Goal: Task Accomplishment & Management: Manage account settings

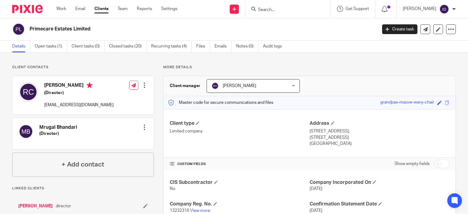
click at [294, 11] on input "Search" at bounding box center [285, 9] width 55 height 5
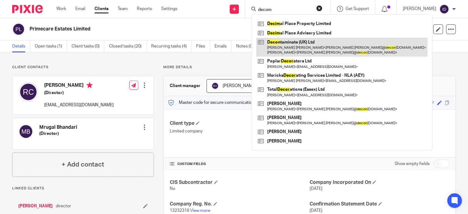
type input "decom"
click at [297, 46] on link at bounding box center [341, 47] width 171 height 19
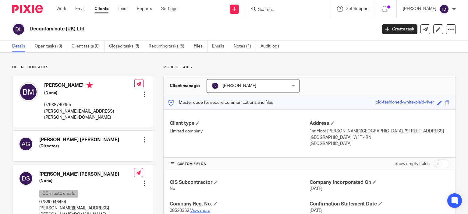
click at [202, 209] on link "View more" at bounding box center [200, 211] width 20 height 4
click at [284, 8] on input "Search" at bounding box center [285, 9] width 55 height 5
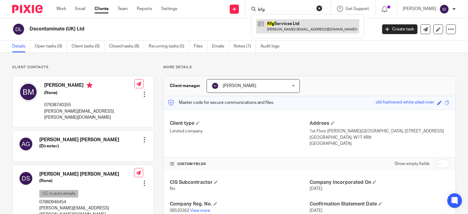
type input "kfg"
click at [290, 23] on link at bounding box center [307, 26] width 103 height 14
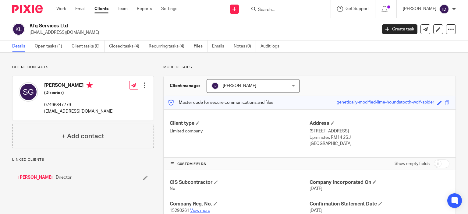
click at [202, 211] on link "View more" at bounding box center [200, 211] width 20 height 4
click at [199, 210] on link "View more" at bounding box center [200, 211] width 20 height 4
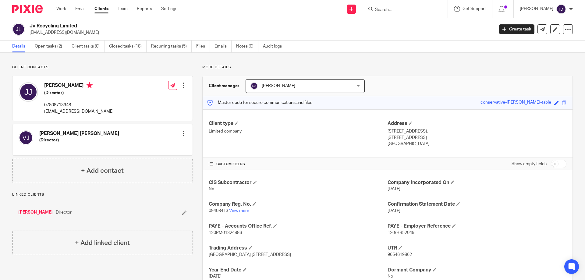
click at [405, 9] on input "Search" at bounding box center [402, 9] width 55 height 5
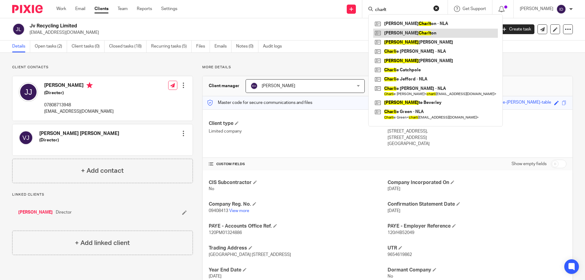
type input "charlt"
click at [406, 32] on link at bounding box center [436, 33] width 125 height 9
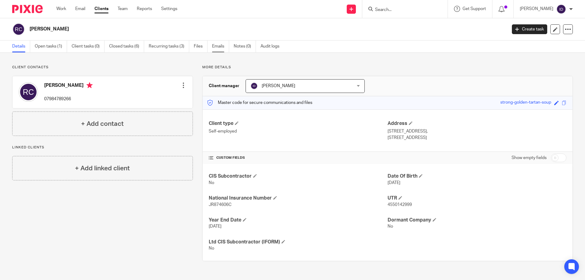
click at [221, 47] on link "Emails" at bounding box center [220, 47] width 17 height 12
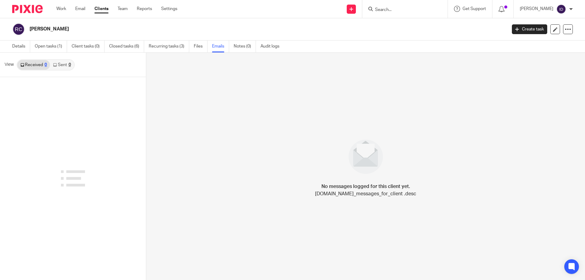
click at [60, 66] on link "Sent 0" at bounding box center [62, 65] width 24 height 10
click at [63, 62] on link "Sent 0" at bounding box center [62, 65] width 24 height 10
click at [36, 66] on link "Received 0" at bounding box center [33, 65] width 33 height 10
click at [63, 67] on link "Sent 0" at bounding box center [62, 65] width 24 height 10
click at [20, 45] on link "Details" at bounding box center [21, 47] width 18 height 12
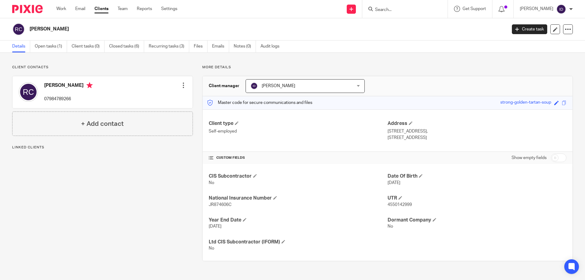
click at [183, 84] on div at bounding box center [184, 85] width 6 height 6
click at [149, 98] on link "Edit contact" at bounding box center [155, 99] width 58 height 9
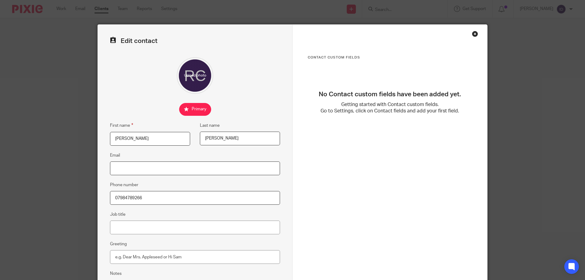
click at [191, 171] on input "Email" at bounding box center [195, 169] width 170 height 14
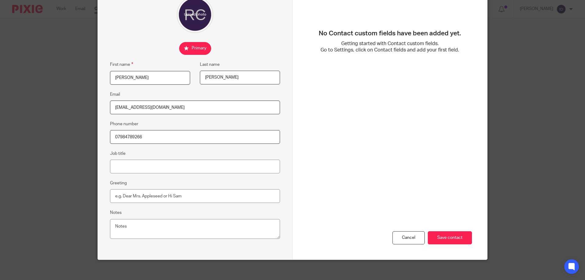
scroll to position [65, 0]
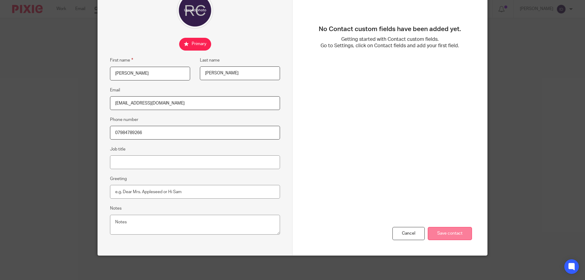
type input "[EMAIL_ADDRESS][DOMAIN_NAME]"
click at [445, 232] on input "Save contact" at bounding box center [450, 233] width 44 height 13
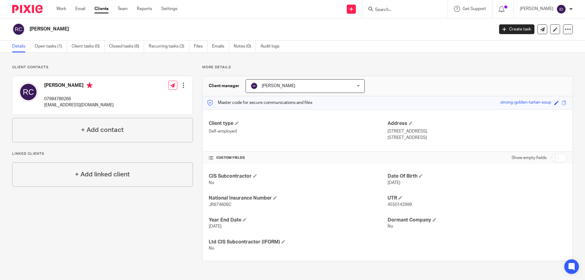
click at [417, 9] on input "Search" at bounding box center [402, 9] width 55 height 5
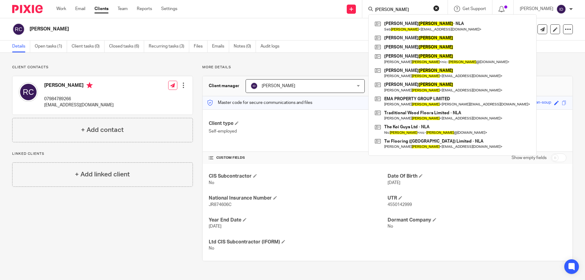
drag, startPoint x: 410, startPoint y: 9, endPoint x: 382, endPoint y: 9, distance: 28.1
click at [382, 9] on div "[PERSON_NAME]" at bounding box center [404, 9] width 71 height 8
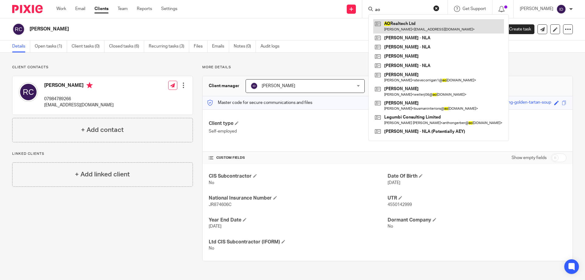
type input "ao"
click at [409, 24] on link at bounding box center [439, 26] width 131 height 14
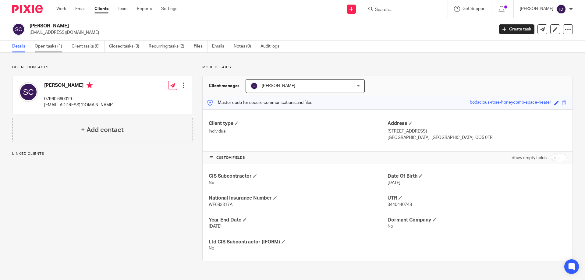
click at [46, 45] on link "Open tasks (1)" at bounding box center [51, 47] width 32 height 12
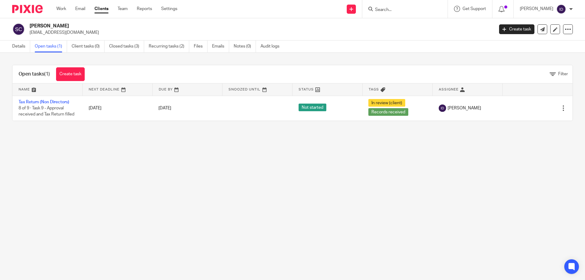
drag, startPoint x: 28, startPoint y: 30, endPoint x: 70, endPoint y: 32, distance: 42.1
click at [70, 32] on div "Stephen Carter scarter59@sky.com" at bounding box center [251, 29] width 478 height 13
copy p "[EMAIL_ADDRESS][DOMAIN_NAME]"
click at [403, 10] on input "Search" at bounding box center [402, 9] width 55 height 5
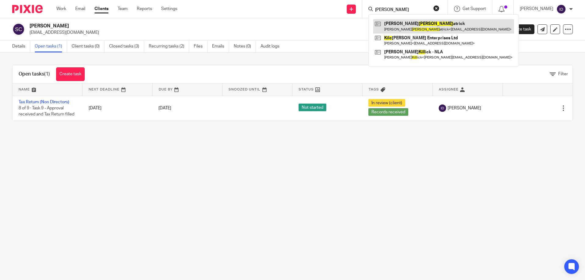
type input "kilp"
click at [412, 26] on link at bounding box center [444, 26] width 141 height 14
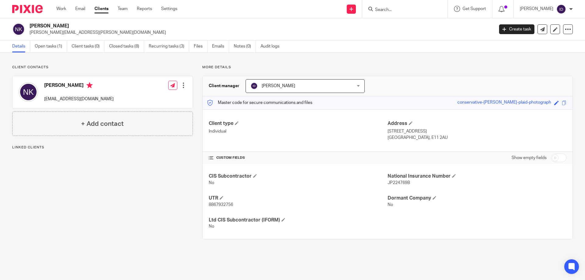
click at [92, 187] on div "Client contacts [PERSON_NAME] [EMAIL_ADDRESS][DOMAIN_NAME] Edit contact Create …" at bounding box center [98, 152] width 190 height 174
click at [394, 12] on input "Search" at bounding box center [402, 9] width 55 height 5
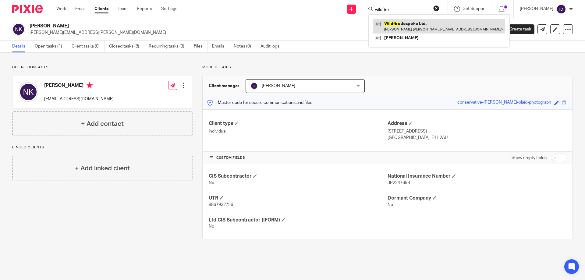
type input "wildfire"
click at [415, 26] on link at bounding box center [440, 26] width 132 height 14
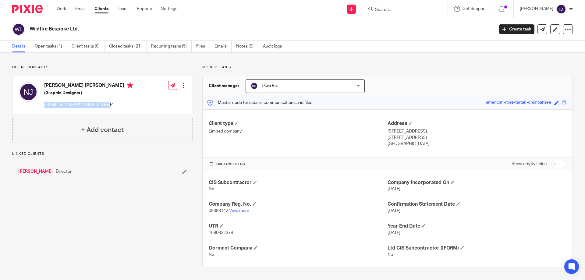
drag, startPoint x: 44, startPoint y: 106, endPoint x: 106, endPoint y: 106, distance: 61.6
click at [106, 106] on div "Neil Alan Jackson (Graphic Designer) neiljackson975@hotmail.com Edit contact Cr…" at bounding box center [103, 95] width 180 height 38
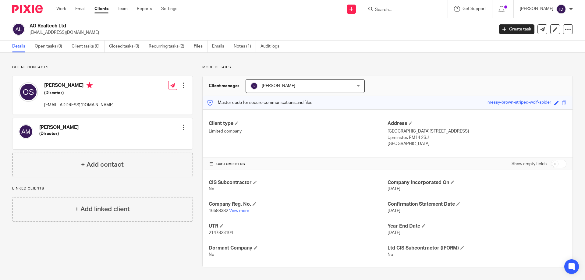
click at [282, 84] on span "[PERSON_NAME]" at bounding box center [279, 86] width 34 height 4
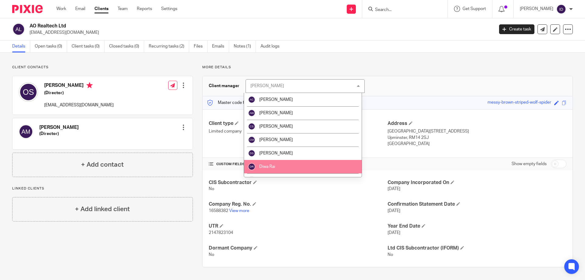
click at [274, 166] on span "Diwa Rai" at bounding box center [267, 167] width 16 height 4
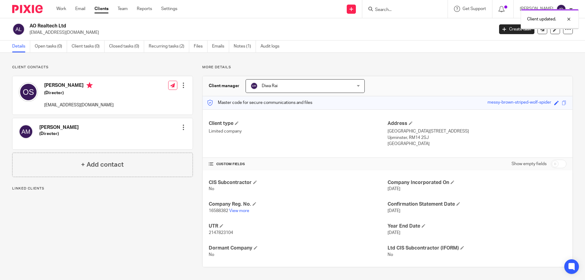
click at [246, 48] on link "Notes (1)" at bounding box center [245, 47] width 22 height 12
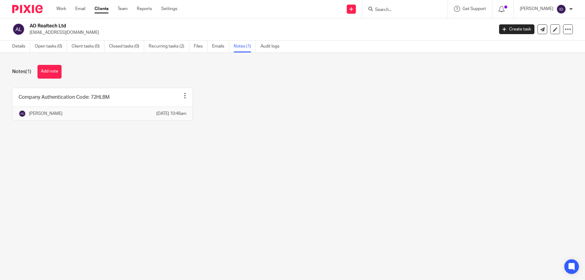
click at [156, 50] on link "Recurring tasks (2)" at bounding box center [169, 47] width 41 height 12
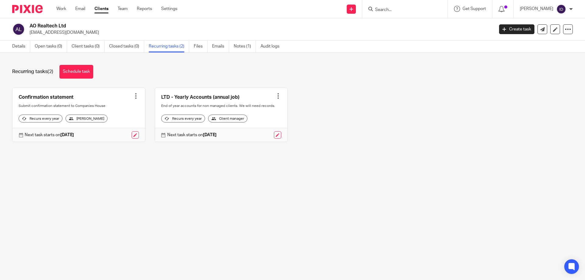
click at [401, 15] on div at bounding box center [405, 9] width 85 height 18
click at [405, 12] on input "Search" at bounding box center [402, 9] width 55 height 5
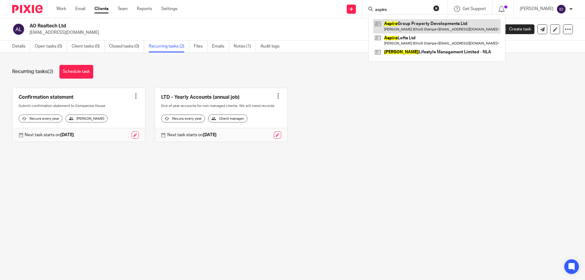
type input "aspire"
click at [405, 26] on link at bounding box center [437, 26] width 127 height 14
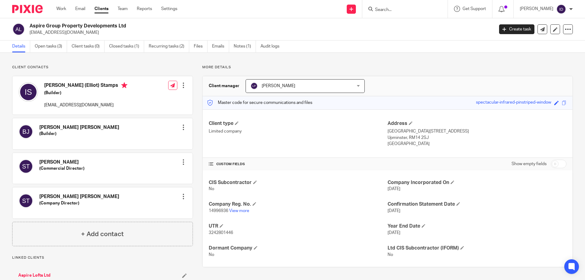
scroll to position [30, 0]
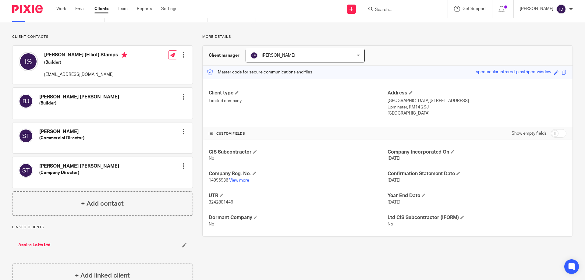
click at [239, 179] on link "View more" at bounding box center [239, 180] width 20 height 4
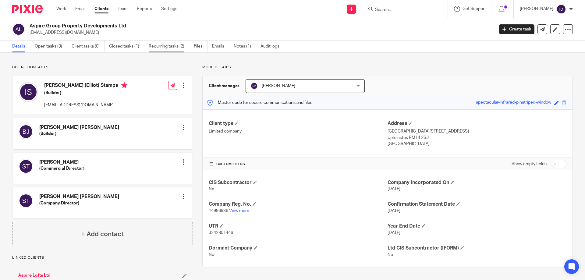
click at [169, 47] on link "Recurring tasks (2)" at bounding box center [169, 47] width 41 height 12
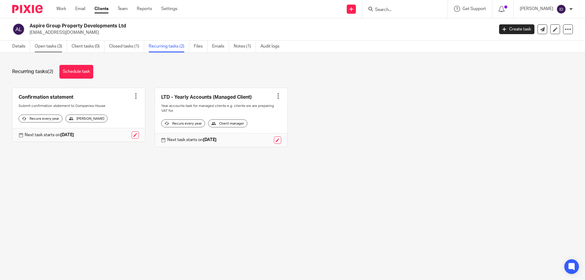
click at [47, 47] on link "Open tasks (3)" at bounding box center [51, 47] width 32 height 12
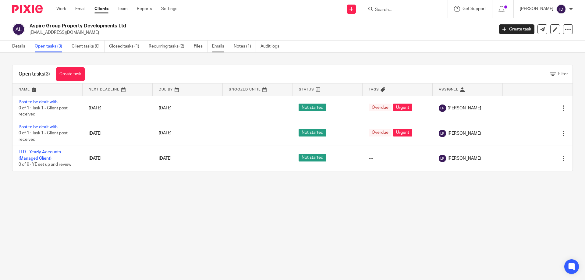
click at [216, 45] on link "Emails" at bounding box center [220, 47] width 17 height 12
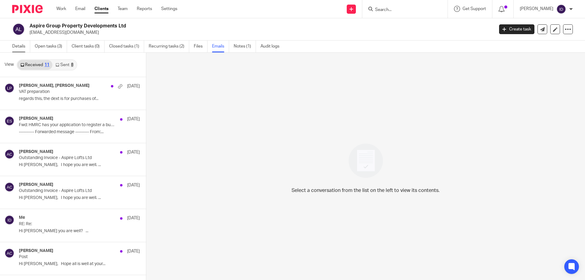
click at [18, 41] on link "Details" at bounding box center [21, 47] width 18 height 12
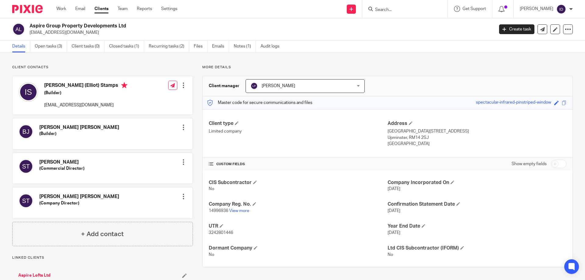
drag, startPoint x: 0, startPoint y: 0, endPoint x: 97, endPoint y: 33, distance: 102.7
click at [97, 33] on p "[EMAIL_ADDRESS][DOMAIN_NAME]" at bounding box center [260, 33] width 461 height 6
copy p "[EMAIL_ADDRESS][DOMAIN_NAME]"
click at [400, 9] on input "Search" at bounding box center [402, 9] width 55 height 5
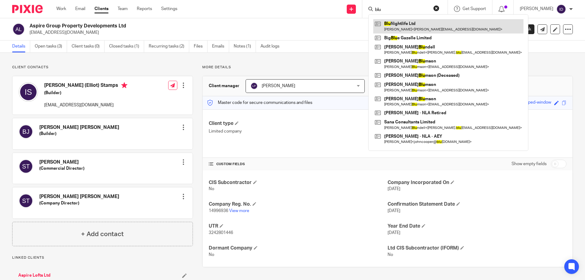
type input "blu"
click at [408, 25] on link at bounding box center [449, 26] width 150 height 14
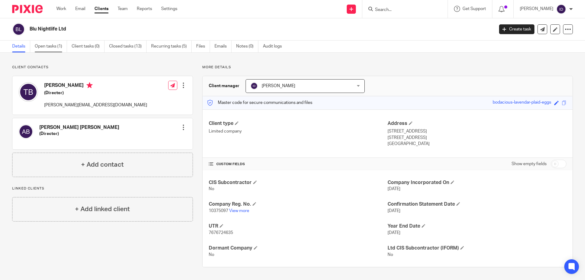
click at [57, 47] on link "Open tasks (1)" at bounding box center [51, 47] width 32 height 12
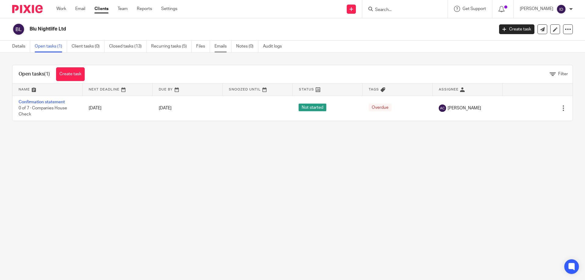
click at [224, 44] on link "Emails" at bounding box center [223, 47] width 17 height 12
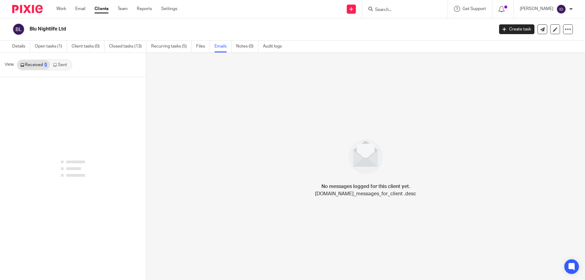
click at [61, 67] on link "Sent" at bounding box center [60, 65] width 21 height 10
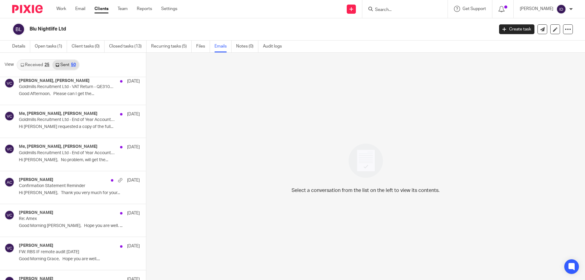
scroll to position [152, 0]
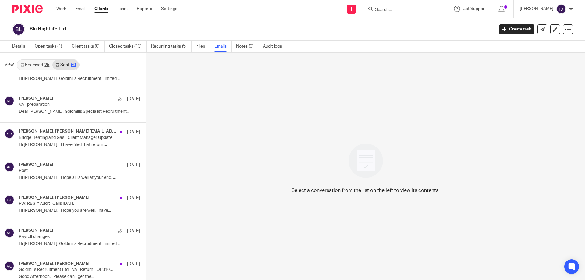
click at [35, 63] on link "Received 25" at bounding box center [34, 65] width 35 height 10
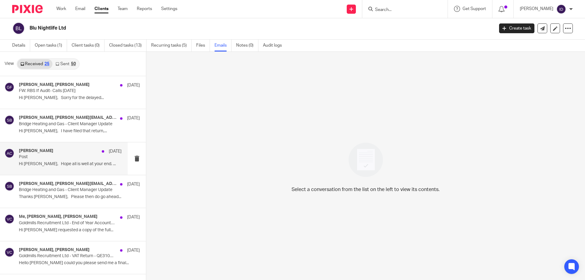
scroll to position [0, 0]
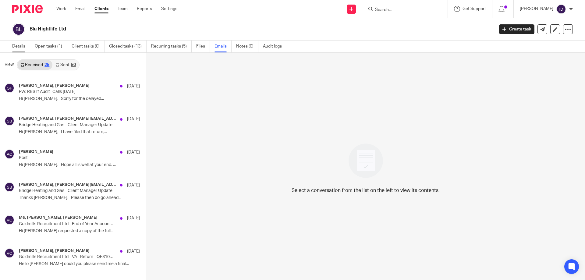
click at [20, 47] on link "Details" at bounding box center [21, 47] width 18 height 12
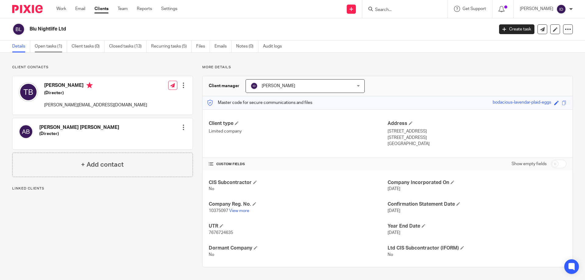
click at [50, 44] on link "Open tasks (1)" at bounding box center [51, 47] width 32 height 12
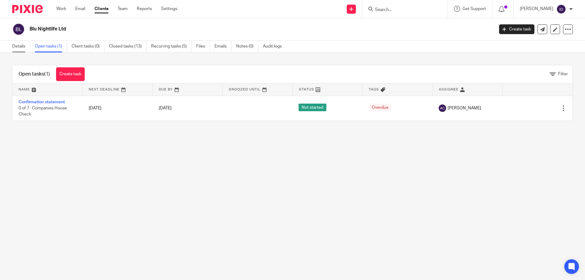
click at [19, 47] on link "Details" at bounding box center [21, 47] width 18 height 12
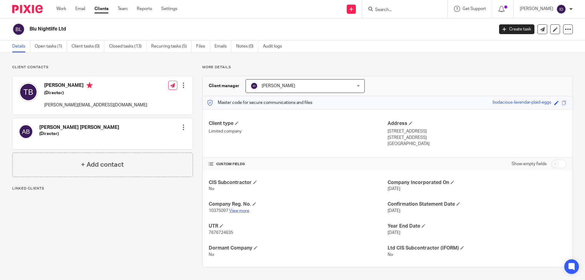
click at [239, 212] on link "View more" at bounding box center [239, 211] width 20 height 4
drag, startPoint x: 28, startPoint y: 29, endPoint x: 66, endPoint y: 29, distance: 37.2
click at [66, 29] on div "Blu Nightlife Ltd" at bounding box center [251, 29] width 478 height 13
copy h2 "Blu Nightlife Ltd"
click at [419, 9] on input "Search" at bounding box center [402, 9] width 55 height 5
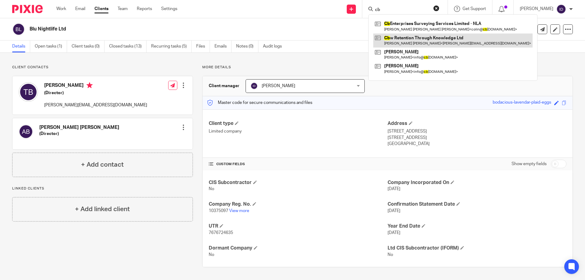
type input "cb"
click at [415, 44] on link at bounding box center [453, 41] width 159 height 14
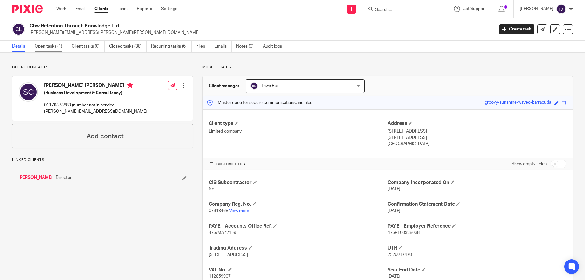
click at [49, 49] on link "Open tasks (1)" at bounding box center [51, 47] width 32 height 12
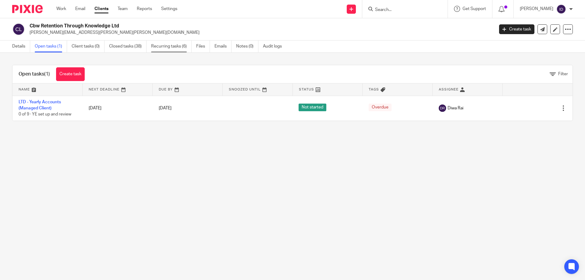
click at [157, 48] on link "Recurring tasks (6)" at bounding box center [171, 47] width 41 height 12
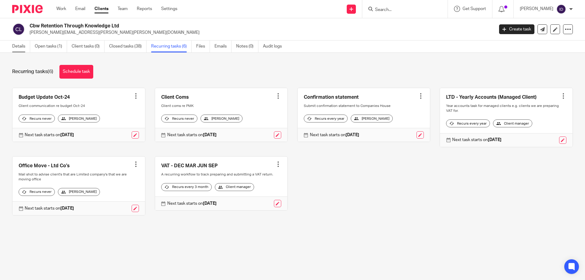
click at [14, 48] on link "Details" at bounding box center [21, 47] width 18 height 12
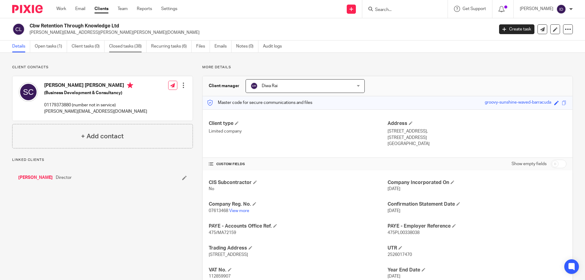
click at [128, 45] on link "Closed tasks (38)" at bounding box center [128, 47] width 38 height 12
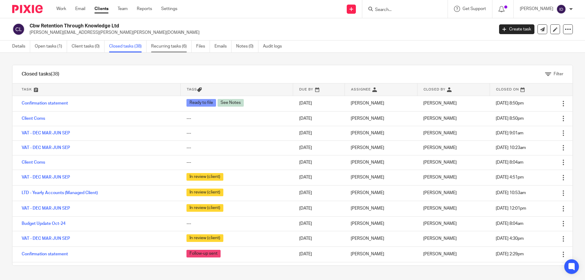
click at [170, 46] on link "Recurring tasks (6)" at bounding box center [171, 47] width 41 height 12
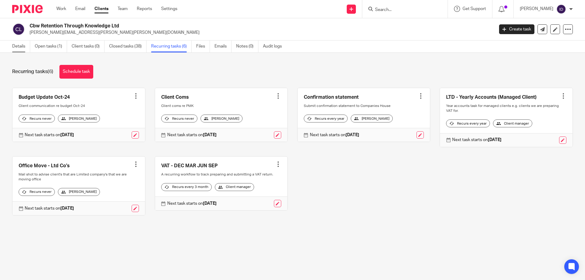
click at [18, 48] on link "Details" at bounding box center [21, 47] width 18 height 12
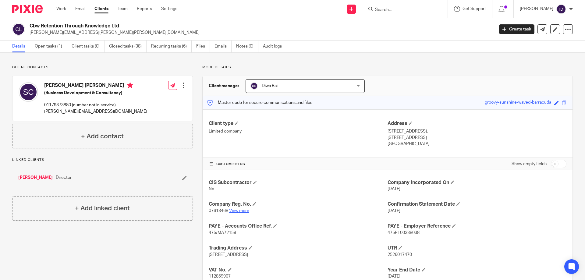
click at [247, 209] on link "View more" at bounding box center [239, 211] width 20 height 4
click at [44, 45] on link "Open tasks (1)" at bounding box center [51, 47] width 32 height 12
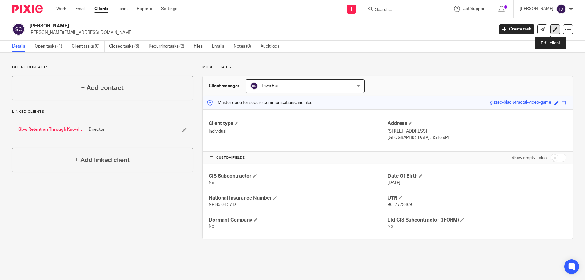
click at [553, 28] on icon at bounding box center [555, 29] width 5 height 5
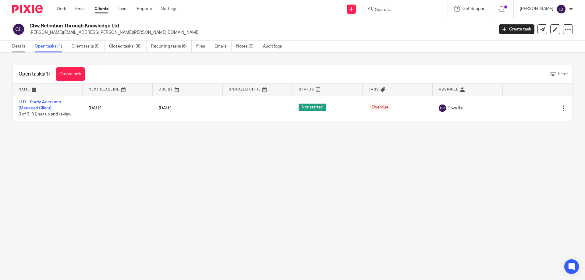
click at [17, 46] on link "Details" at bounding box center [21, 47] width 18 height 12
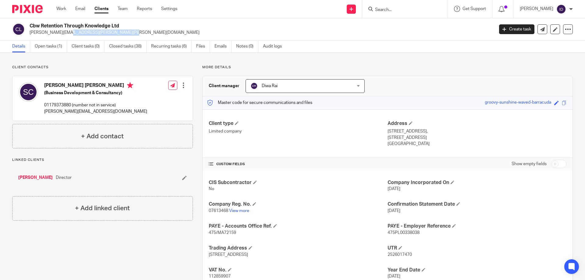
drag, startPoint x: 30, startPoint y: 32, endPoint x: 97, endPoint y: 35, distance: 67.2
click at [97, 35] on p "[PERSON_NAME][EMAIL_ADDRESS][PERSON_NAME][PERSON_NAME][DOMAIN_NAME]" at bounding box center [260, 33] width 461 height 6
copy p "[PERSON_NAME][EMAIL_ADDRESS][PERSON_NAME][PERSON_NAME][DOMAIN_NAME]"
click at [53, 46] on link "Open tasks (1)" at bounding box center [51, 47] width 32 height 12
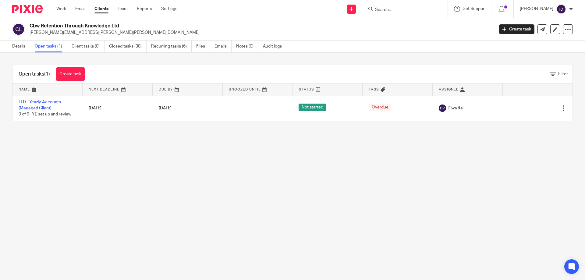
click at [161, 47] on link "Recurring tasks (6)" at bounding box center [171, 47] width 41 height 12
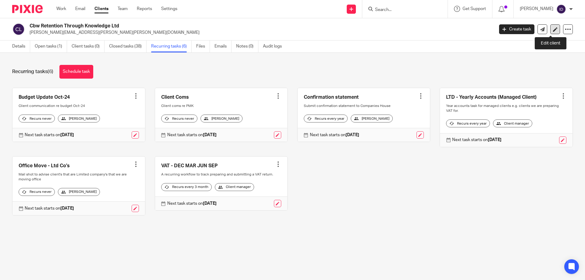
click at [553, 30] on icon at bounding box center [555, 29] width 5 height 5
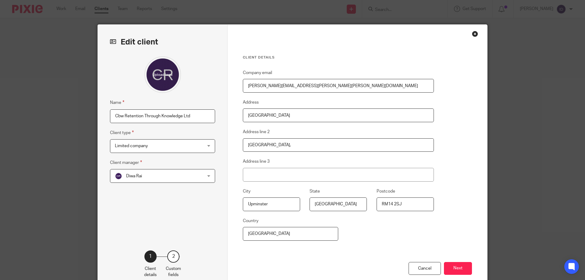
click at [196, 118] on input "Cbw Retention Through Knowledge Ltd" at bounding box center [162, 116] width 105 height 14
type input "Cbw Retention Through Knowledge Ltd - On Stop"
click at [456, 265] on button "Next" at bounding box center [458, 268] width 28 height 13
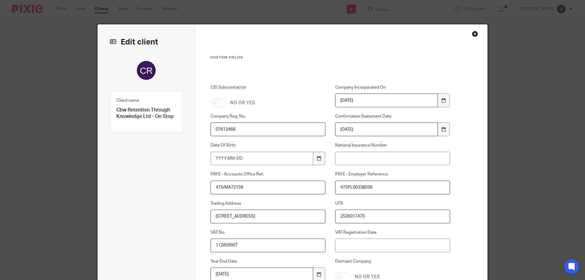
scroll to position [101, 0]
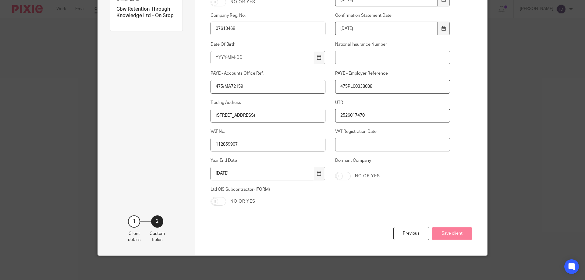
click at [456, 228] on button "Save client" at bounding box center [452, 233] width 40 height 13
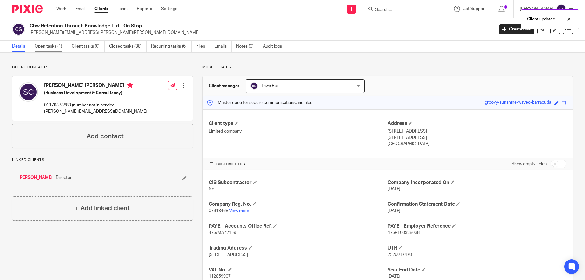
click at [52, 46] on link "Open tasks (1)" at bounding box center [51, 47] width 32 height 12
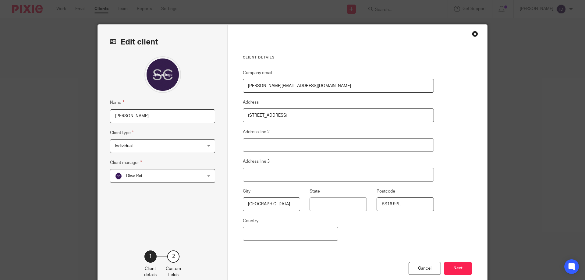
click at [157, 116] on input "Stuart Cook" at bounding box center [162, 116] width 105 height 14
type input "Stuart Cook - On Stop"
click at [456, 267] on button "Next" at bounding box center [458, 268] width 28 height 13
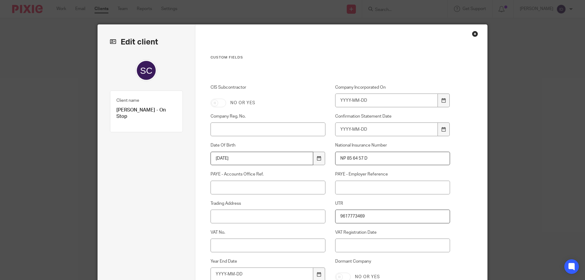
scroll to position [101, 0]
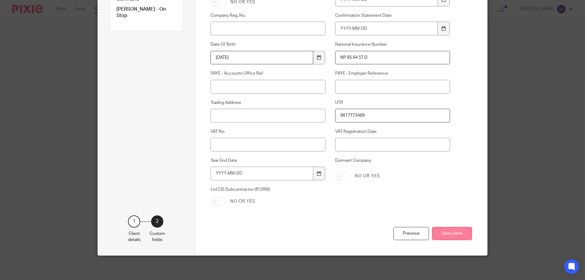
click at [463, 232] on button "Save client" at bounding box center [452, 233] width 40 height 13
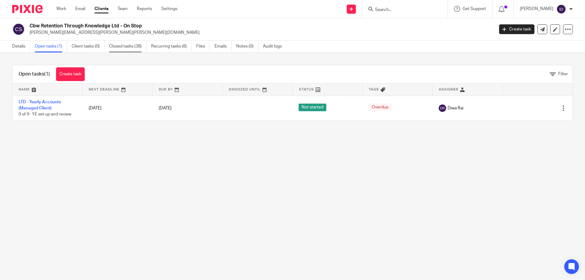
click at [120, 47] on link "Closed tasks (38)" at bounding box center [128, 47] width 38 height 12
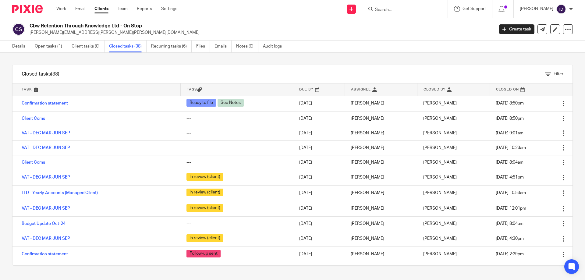
click at [163, 47] on link "Recurring tasks (6)" at bounding box center [171, 47] width 41 height 12
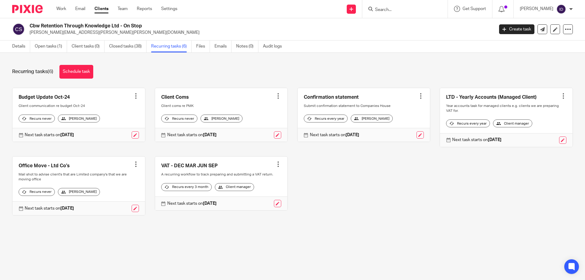
click at [275, 167] on div at bounding box center [278, 164] width 6 height 6
click at [133, 95] on div at bounding box center [136, 96] width 6 height 6
click at [110, 136] on span "Cancel schedule" at bounding box center [111, 135] width 32 height 4
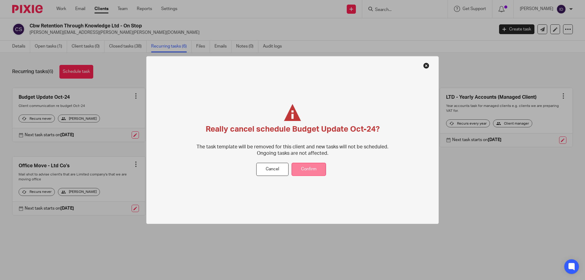
click at [313, 170] on button "Confirm" at bounding box center [309, 169] width 34 height 13
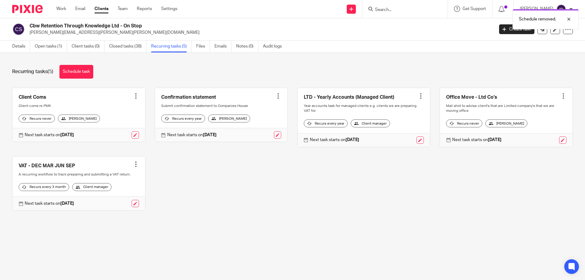
click at [135, 98] on div at bounding box center [136, 96] width 6 height 6
click at [110, 135] on span "Cancel schedule" at bounding box center [111, 135] width 32 height 4
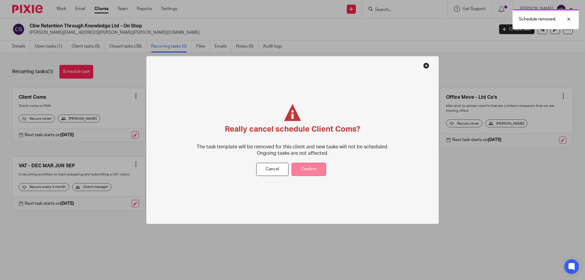
click at [310, 169] on button "Confirm" at bounding box center [309, 169] width 34 height 13
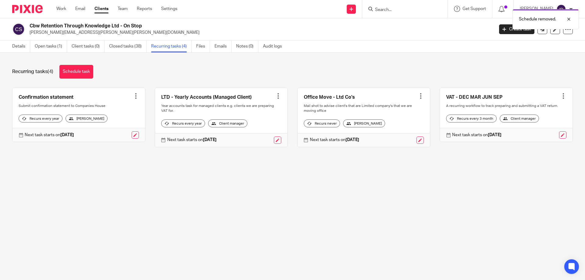
click at [418, 96] on div at bounding box center [421, 96] width 6 height 6
click at [390, 135] on span "Cancel schedule" at bounding box center [392, 135] width 32 height 4
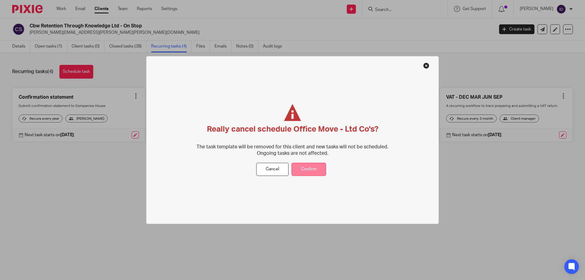
click at [310, 169] on button "Confirm" at bounding box center [309, 169] width 34 height 13
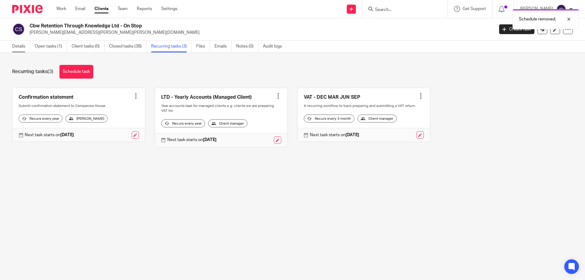
click at [20, 47] on link "Details" at bounding box center [21, 47] width 18 height 12
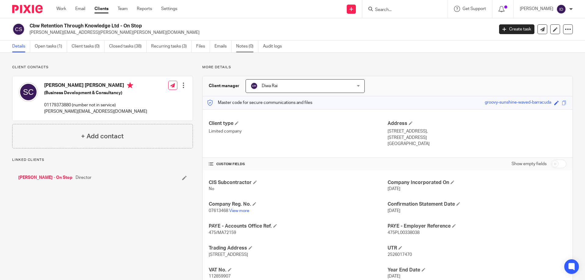
click at [243, 46] on link "Notes (0)" at bounding box center [247, 47] width 22 height 12
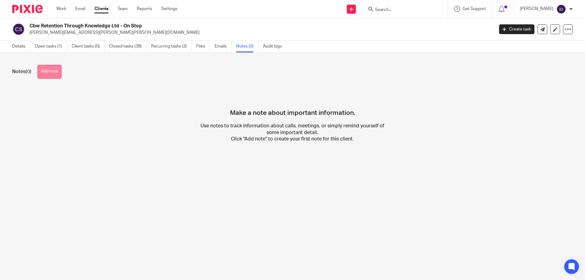
click at [52, 70] on button "Add note" at bounding box center [50, 72] width 24 height 14
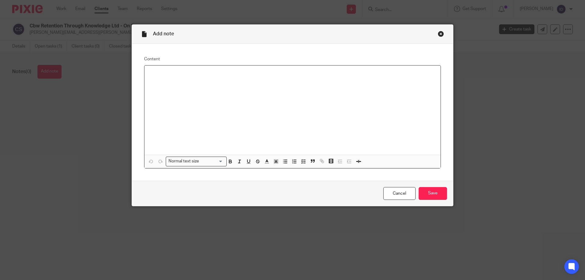
click at [209, 96] on div at bounding box center [293, 110] width 296 height 89
click at [435, 193] on input "Save" at bounding box center [433, 193] width 28 height 13
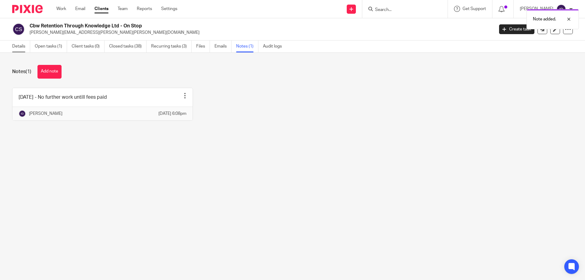
click at [22, 47] on link "Details" at bounding box center [21, 47] width 18 height 12
